Goal: Information Seeking & Learning: Learn about a topic

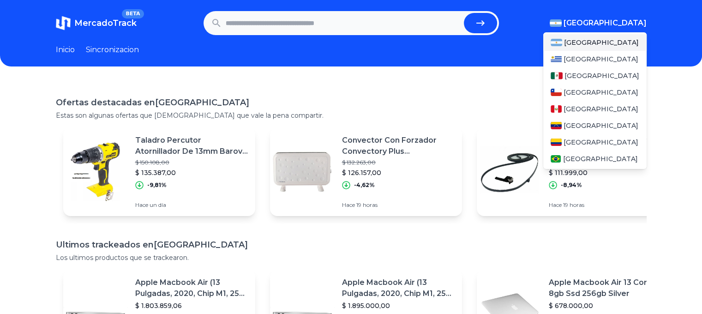
click at [561, 24] on img "button" at bounding box center [555, 22] width 12 height 7
click at [574, 76] on span "[GEOGRAPHIC_DATA]" at bounding box center [601, 75] width 75 height 9
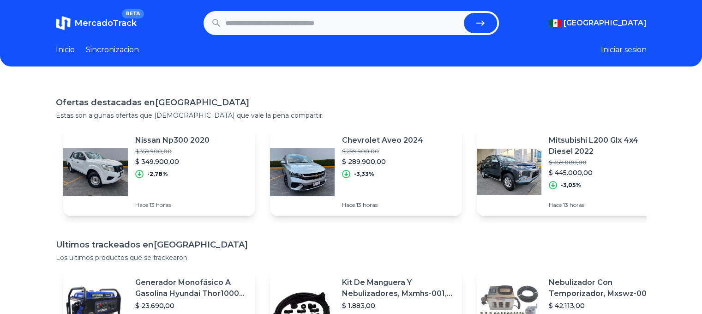
click at [300, 36] on header "MercadoTrack BETA [GEOGRAPHIC_DATA] [GEOGRAPHIC_DATA] [GEOGRAPHIC_DATA] [GEOGRA…" at bounding box center [351, 33] width 702 height 66
click at [309, 22] on input "text" at bounding box center [343, 23] width 234 height 20
type input "**********"
click at [464, 13] on button "submit" at bounding box center [480, 23] width 33 height 20
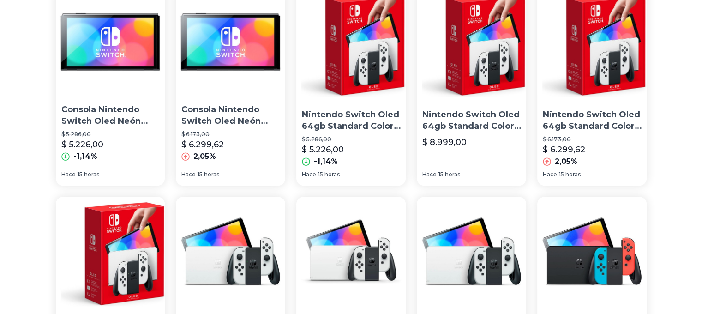
scroll to position [314, 1]
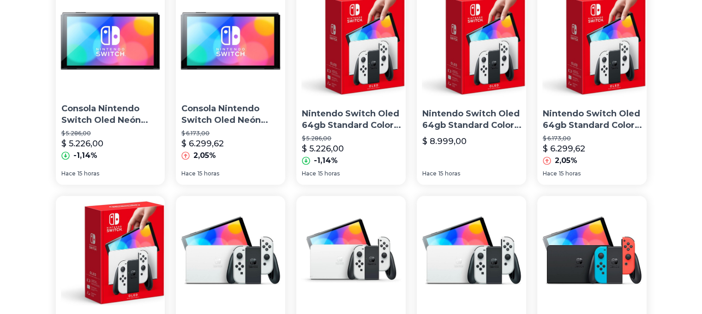
click at [361, 67] on img at bounding box center [353, 43] width 114 height 114
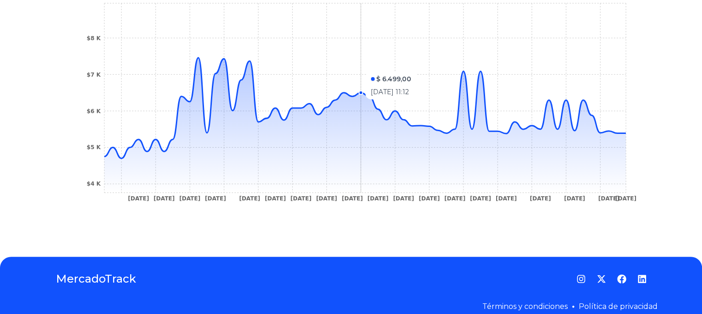
scroll to position [358, 0]
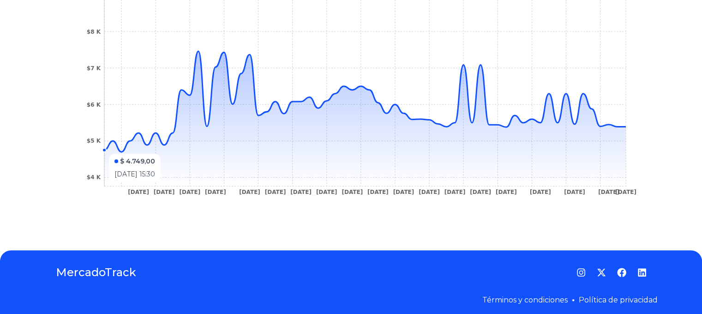
click at [106, 149] on circle at bounding box center [104, 150] width 4 height 4
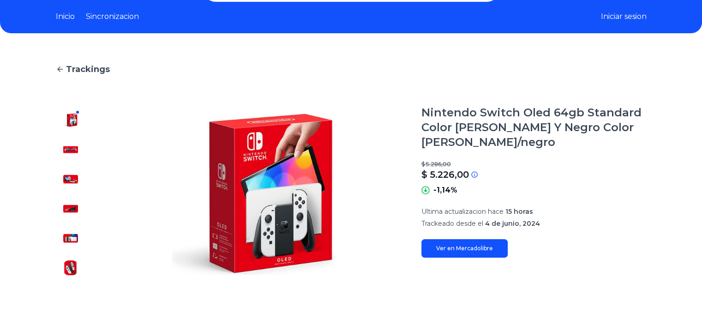
scroll to position [28, 0]
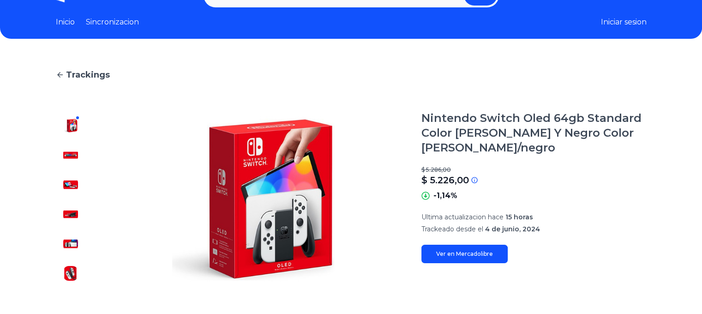
click at [486, 251] on link "Ver en Mercadolibre" at bounding box center [464, 253] width 86 height 18
